Goal: Transaction & Acquisition: Purchase product/service

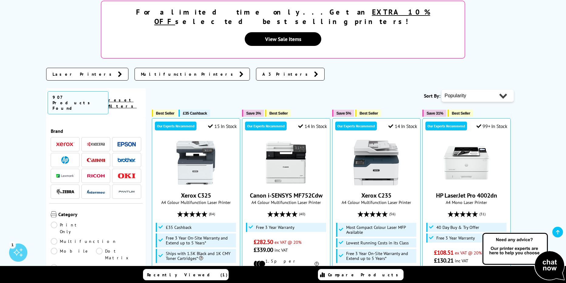
click at [68, 153] on li at bounding box center [65, 160] width 29 height 14
click at [67, 156] on img at bounding box center [65, 160] width 8 height 8
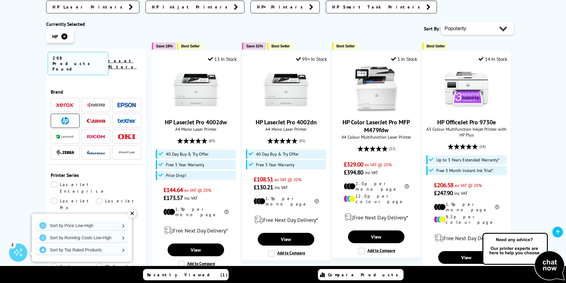
click at [133, 214] on div "✕" at bounding box center [132, 213] width 9 height 9
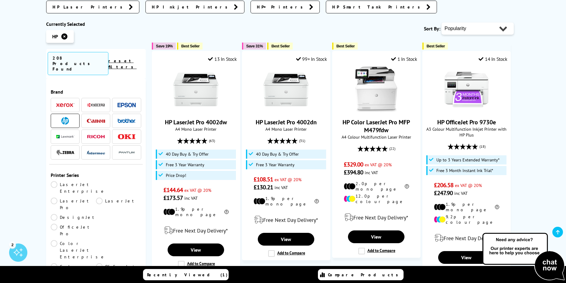
click at [74, 181] on link "LaserJet Enterprise" at bounding box center [78, 187] width 55 height 13
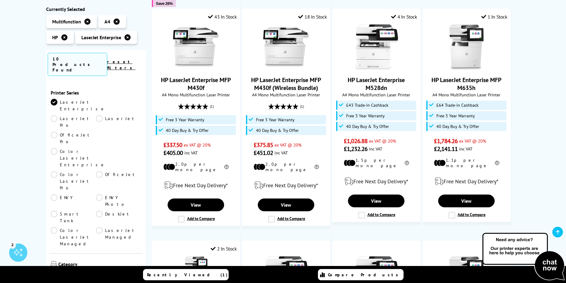
scroll to position [122, 0]
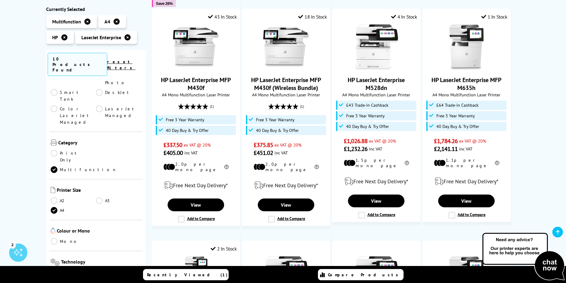
click at [62, 238] on link "Mono" at bounding box center [73, 241] width 45 height 7
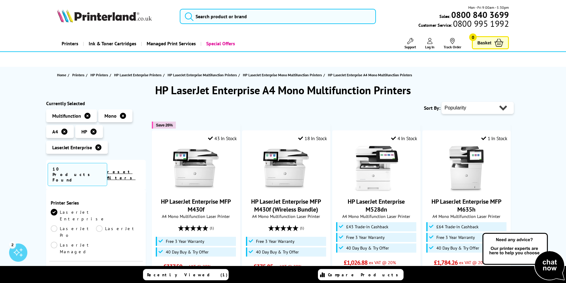
click at [123, 117] on icon at bounding box center [123, 116] width 6 height 6
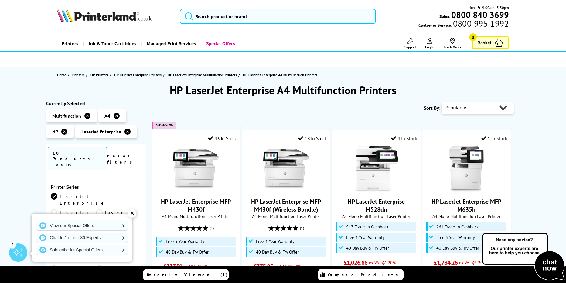
click at [126, 131] on icon at bounding box center [128, 132] width 6 height 6
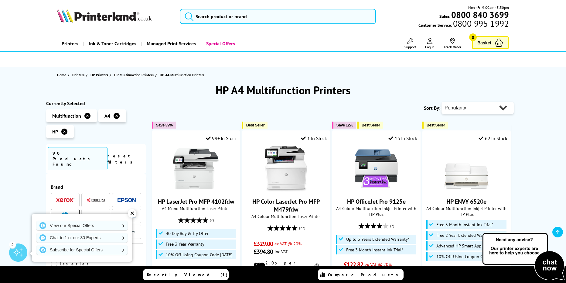
scroll to position [122, 0]
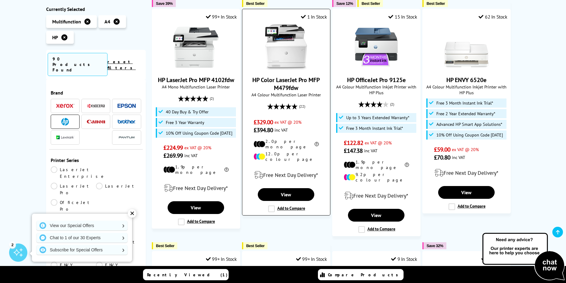
drag, startPoint x: 302, startPoint y: 87, endPoint x: 252, endPoint y: 77, distance: 51.5
click at [252, 77] on span "HP Color LaserJet Pro MFP M479fdw" at bounding box center [286, 84] width 79 height 16
copy link "HP Color LaserJet Pro MFP M479fdw"
click at [133, 210] on div "✕" at bounding box center [132, 213] width 9 height 9
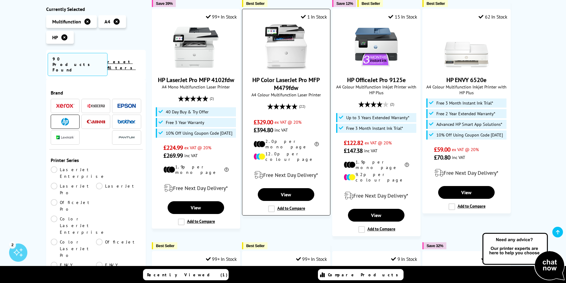
drag, startPoint x: 301, startPoint y: 88, endPoint x: 250, endPoint y: 78, distance: 51.5
click at [250, 78] on span "HP Color LaserJet Pro MFP M479fdw" at bounding box center [286, 84] width 79 height 16
copy link "HP Color LaserJet Pro MFP M479fdw"
